Goal: Information Seeking & Learning: Understand process/instructions

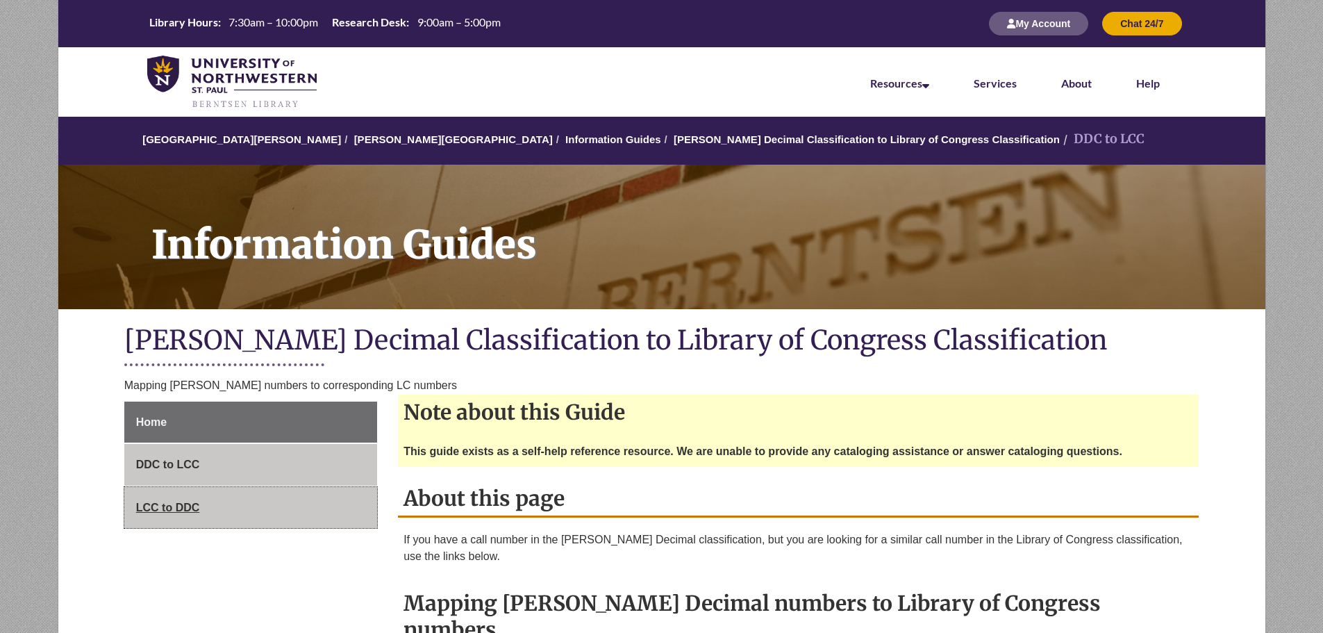
click at [222, 499] on link "LCC to DDC" at bounding box center [250, 508] width 253 height 42
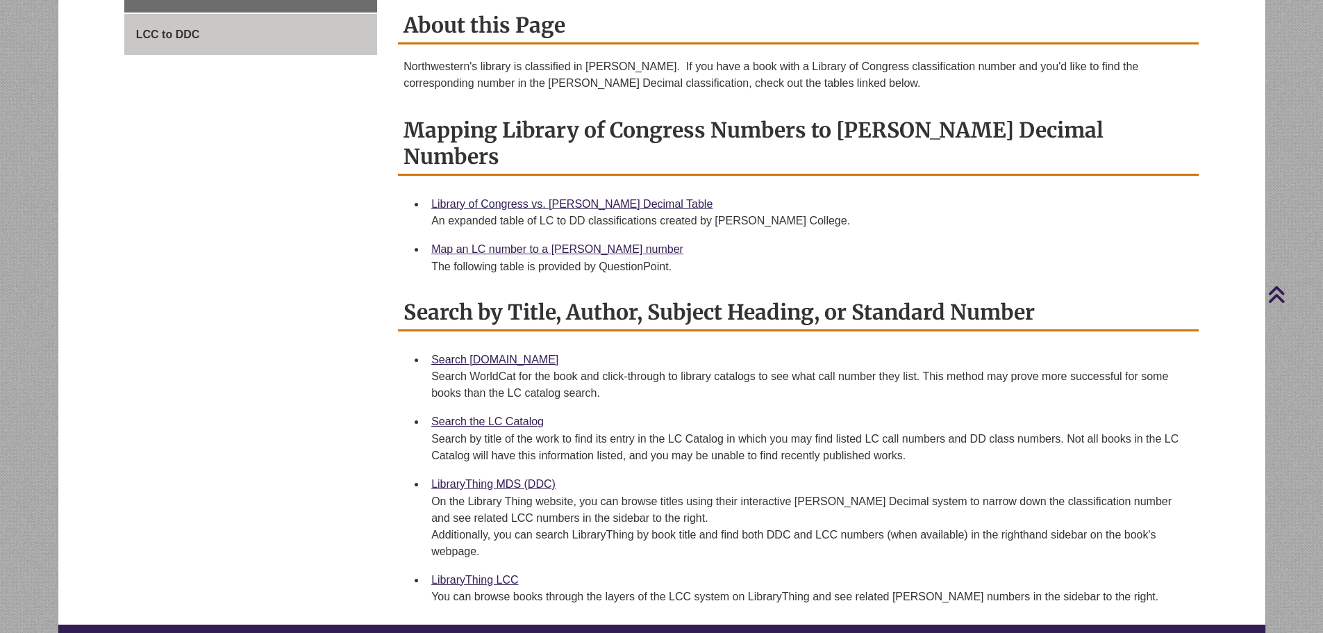
scroll to position [480, 0]
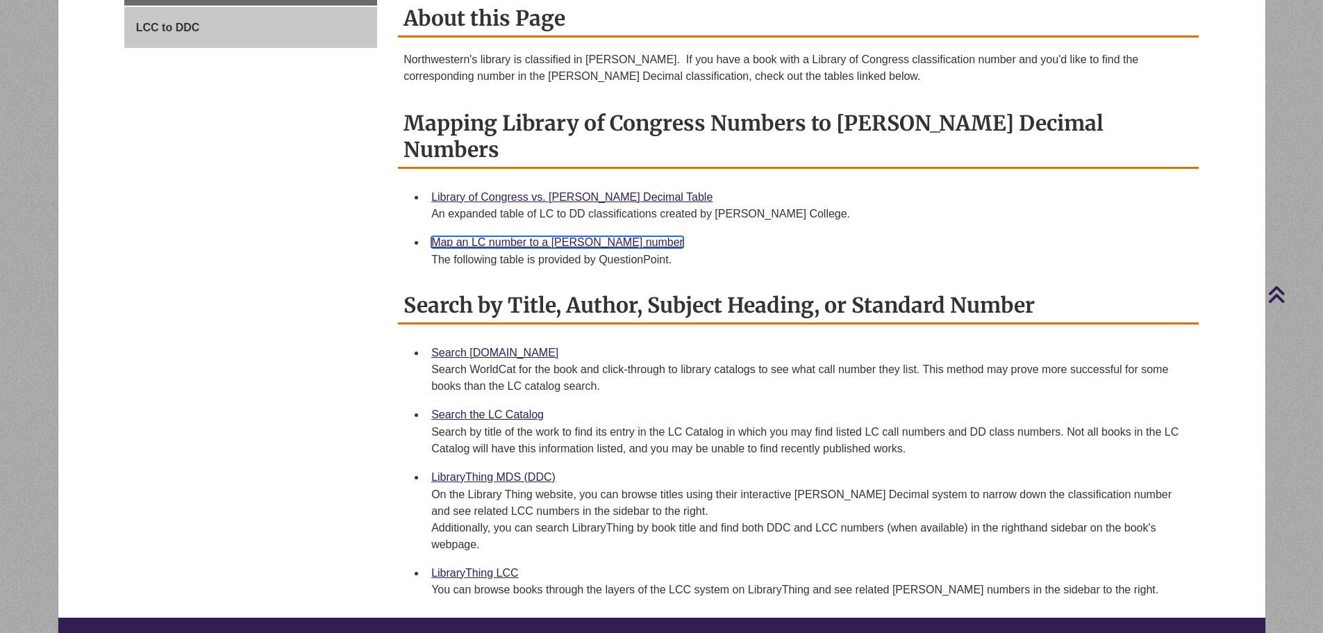
click at [485, 236] on link "Map an LC number to a Dewey number" at bounding box center [557, 242] width 252 height 12
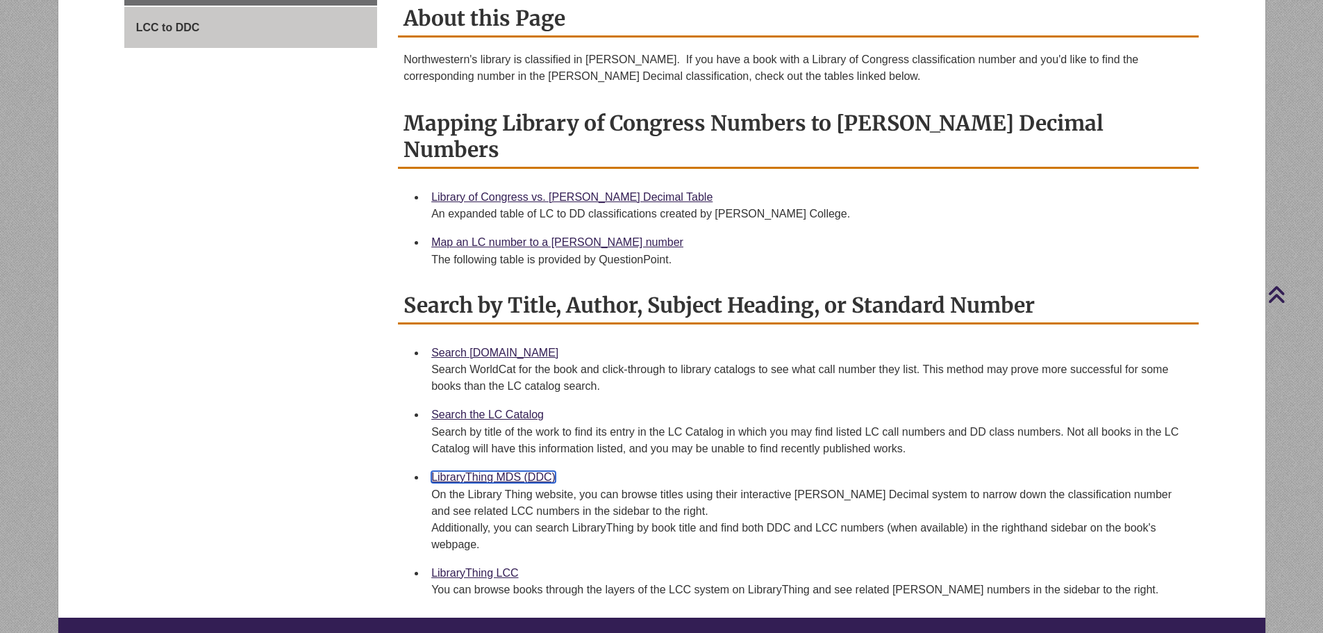
click at [478, 471] on link "LibraryThing MDS (DDC)" at bounding box center [493, 477] width 124 height 12
